Goal: Find specific fact: Find specific fact

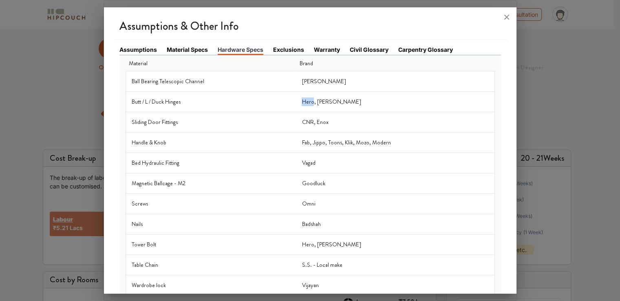
click at [315, 104] on td "Hero, [PERSON_NAME]" at bounding box center [395, 102] width 198 height 20
drag, startPoint x: 306, startPoint y: 100, endPoint x: 317, endPoint y: 100, distance: 11.0
click at [317, 100] on td "Hero, [PERSON_NAME]" at bounding box center [395, 102] width 198 height 20
copy td "Hero"
drag, startPoint x: 153, startPoint y: 101, endPoint x: 182, endPoint y: 101, distance: 28.9
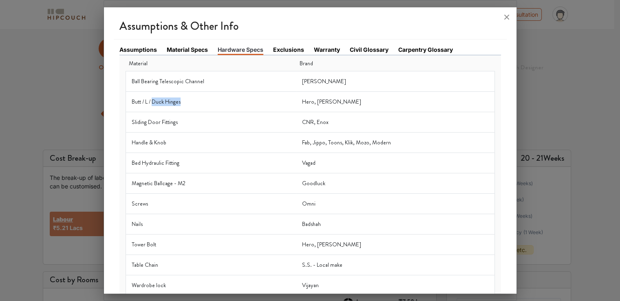
click at [182, 101] on td "Butt / L / Duck Hinges" at bounding box center [211, 102] width 170 height 20
copy td "Duck Hinges"
click at [184, 103] on td "Butt / L / Duck Hinges" at bounding box center [211, 102] width 170 height 20
drag, startPoint x: 305, startPoint y: 121, endPoint x: 315, endPoint y: 123, distance: 10.3
click at [315, 123] on td "CNR, Enox" at bounding box center [395, 122] width 198 height 20
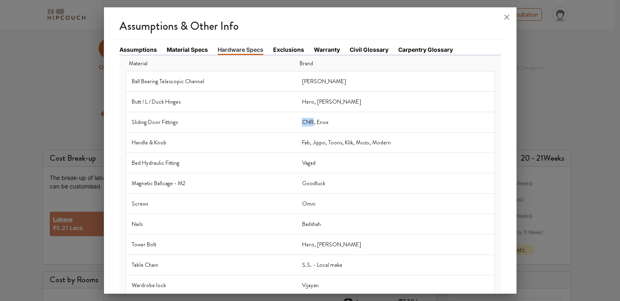
copy td "CNR"
drag, startPoint x: 320, startPoint y: 120, endPoint x: 330, endPoint y: 122, distance: 9.9
click at [330, 122] on td "CNR, Enox" at bounding box center [395, 122] width 198 height 20
copy td "Enox"
click at [316, 104] on td "Hero, [PERSON_NAME]" at bounding box center [395, 102] width 198 height 20
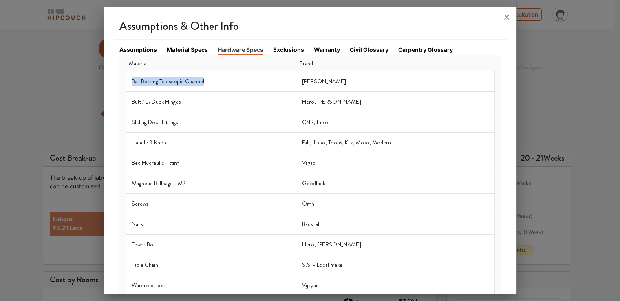
drag, startPoint x: 132, startPoint y: 79, endPoint x: 208, endPoint y: 82, distance: 75.5
click at [208, 82] on td "Ball Bearing Telescopic Channel" at bounding box center [211, 81] width 170 height 20
drag, startPoint x: 304, startPoint y: 82, endPoint x: 316, endPoint y: 84, distance: 12.4
click at [316, 84] on td "[PERSON_NAME]" at bounding box center [395, 81] width 198 height 20
copy td "Rado"
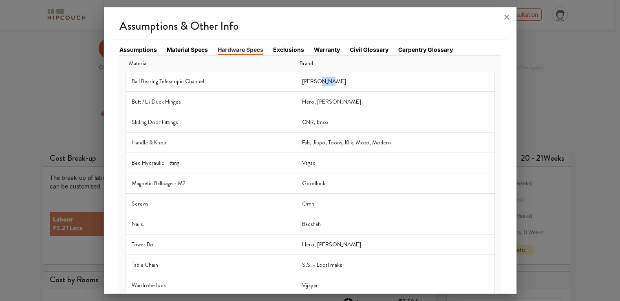
drag, startPoint x: 320, startPoint y: 79, endPoint x: 330, endPoint y: 80, distance: 10.2
click at [330, 80] on td "[PERSON_NAME]" at bounding box center [395, 81] width 198 height 20
copy td "[PERSON_NAME]"
